Goal: Check status: Check status

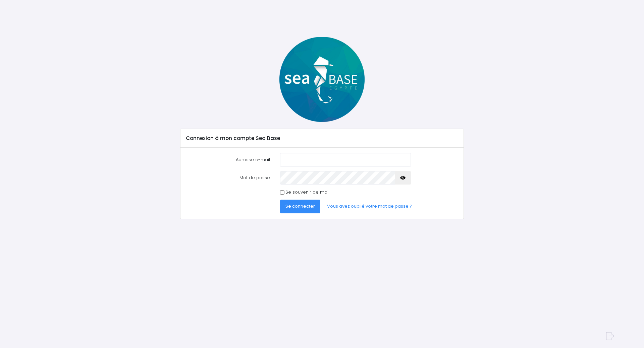
click at [295, 161] on input "Adresse e-mail" at bounding box center [345, 159] width 131 height 13
click at [298, 204] on span "Se connecter" at bounding box center [300, 206] width 30 height 6
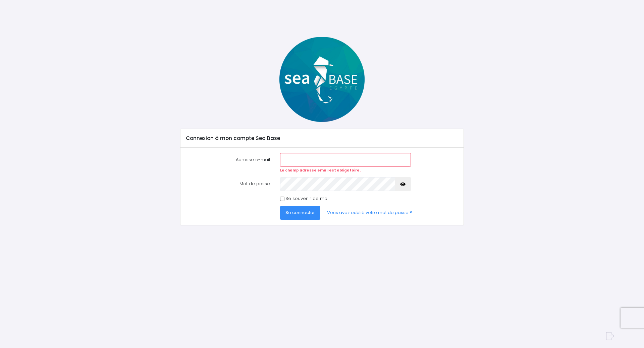
click at [348, 150] on div "Adresse e-mail Le champ adresse email est obligatoire. Mot de passe Se connecter" at bounding box center [321, 186] width 283 height 77
click at [334, 158] on input "Adresse e-mail" at bounding box center [345, 159] width 131 height 13
type input "p_vervoort@hotmail.com"
click at [297, 215] on span "Se connecter" at bounding box center [300, 213] width 30 height 6
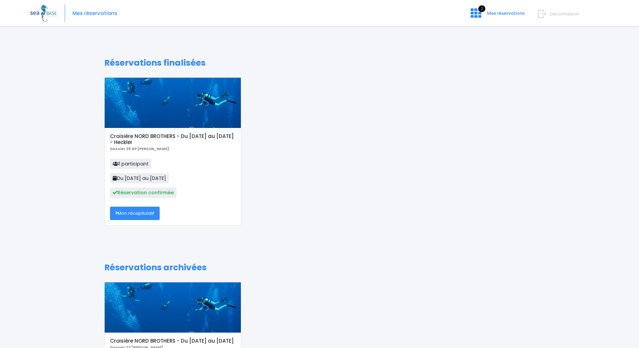
click at [135, 215] on link "Mon récapitulatif" at bounding box center [135, 213] width 50 height 13
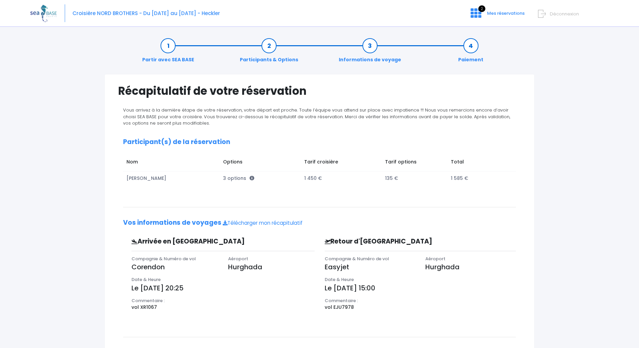
click at [369, 45] on link "Informations de voyage" at bounding box center [369, 52] width 69 height 21
